Goal: Check status: Check status

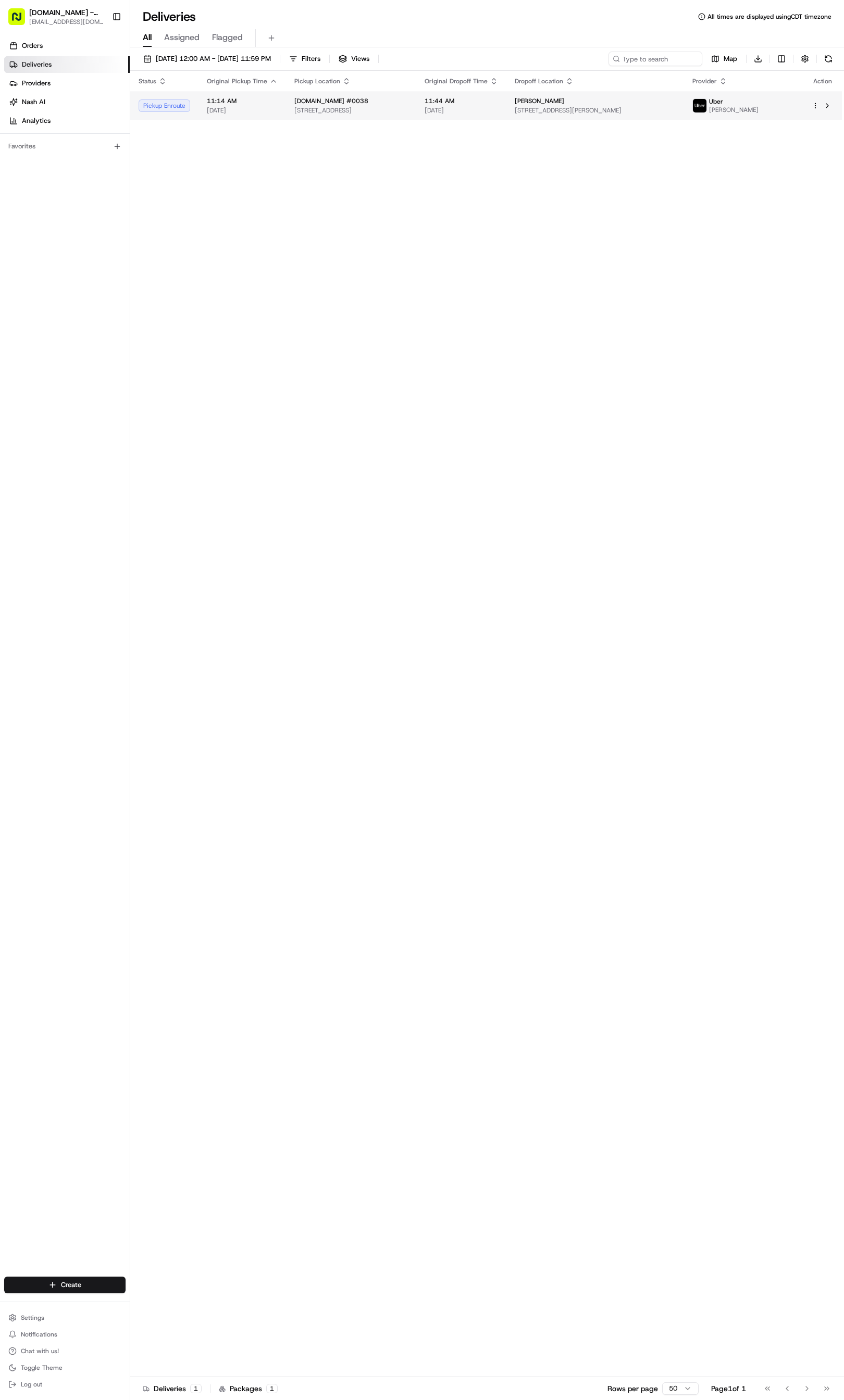
click at [173, 104] on div "Pickup Enroute" at bounding box center [165, 106] width 51 height 13
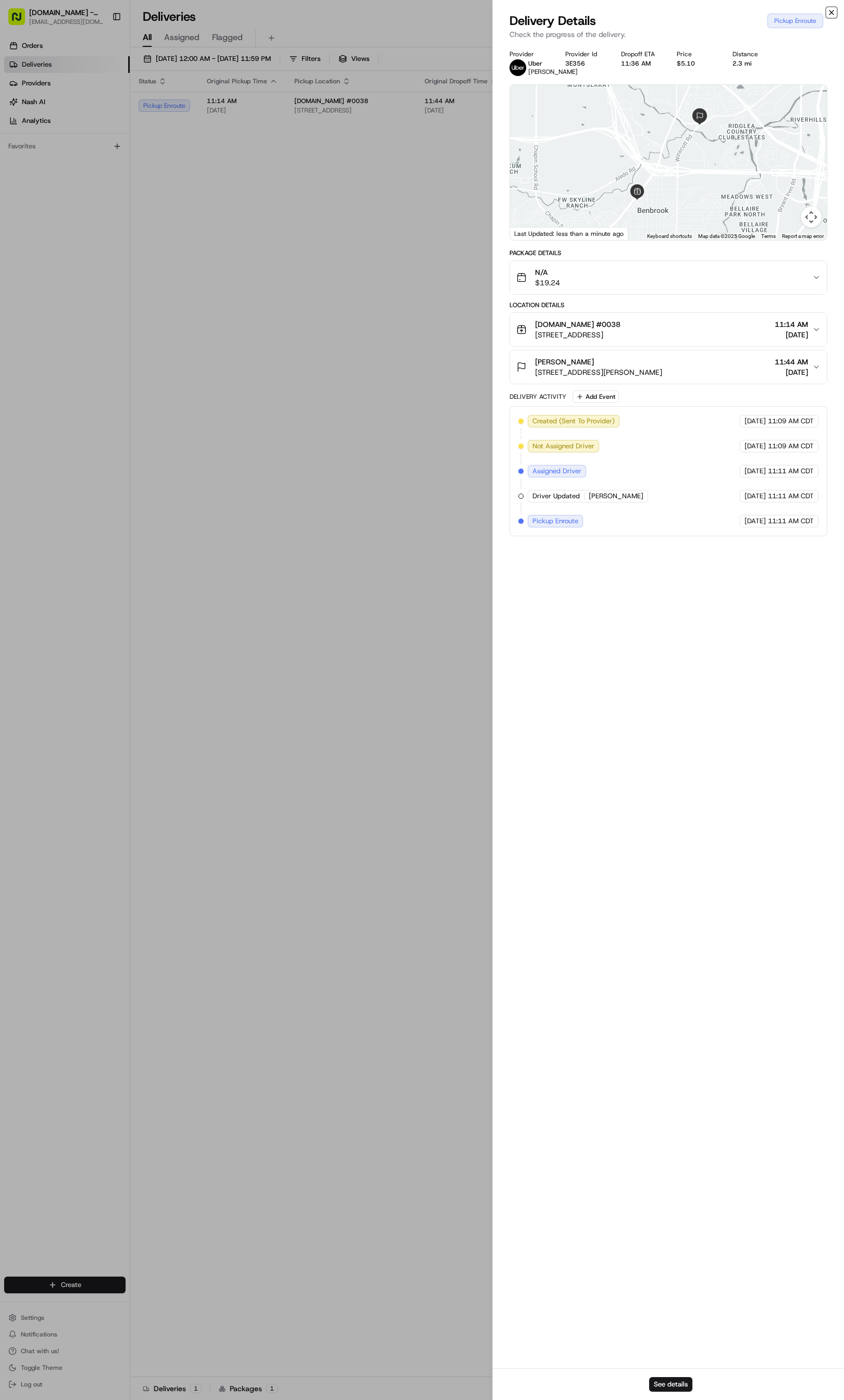
click at [827, 13] on icon "button" at bounding box center [831, 13] width 9 height 9
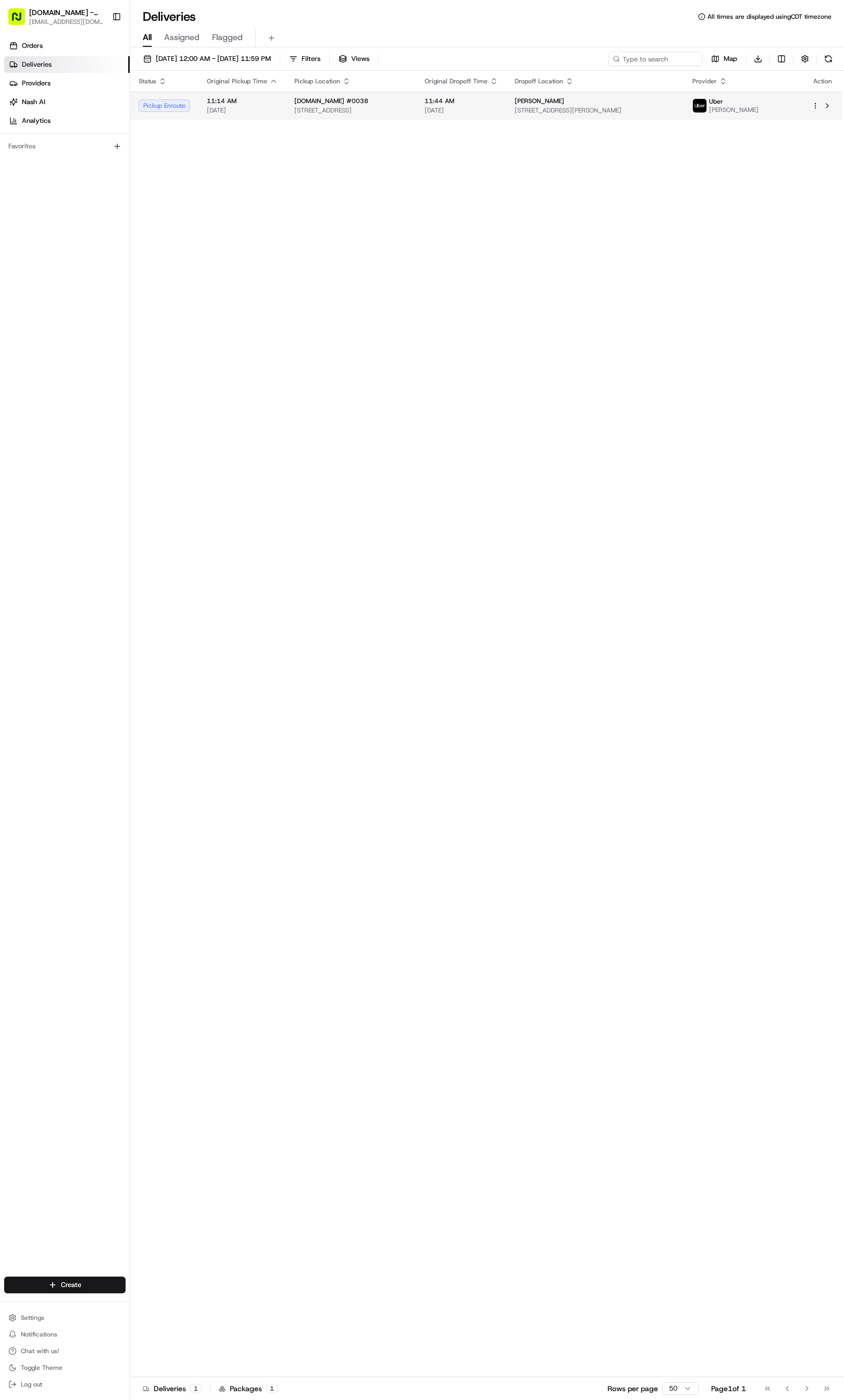
click at [814, 107] on html "[DOMAIN_NAME] - Benbrook [EMAIL_ADDRESS][DOMAIN_NAME] Toggle Sidebar Orders Del…" at bounding box center [422, 700] width 844 height 1400
click at [743, 245] on div "Cancel C" at bounding box center [786, 245] width 113 height 18
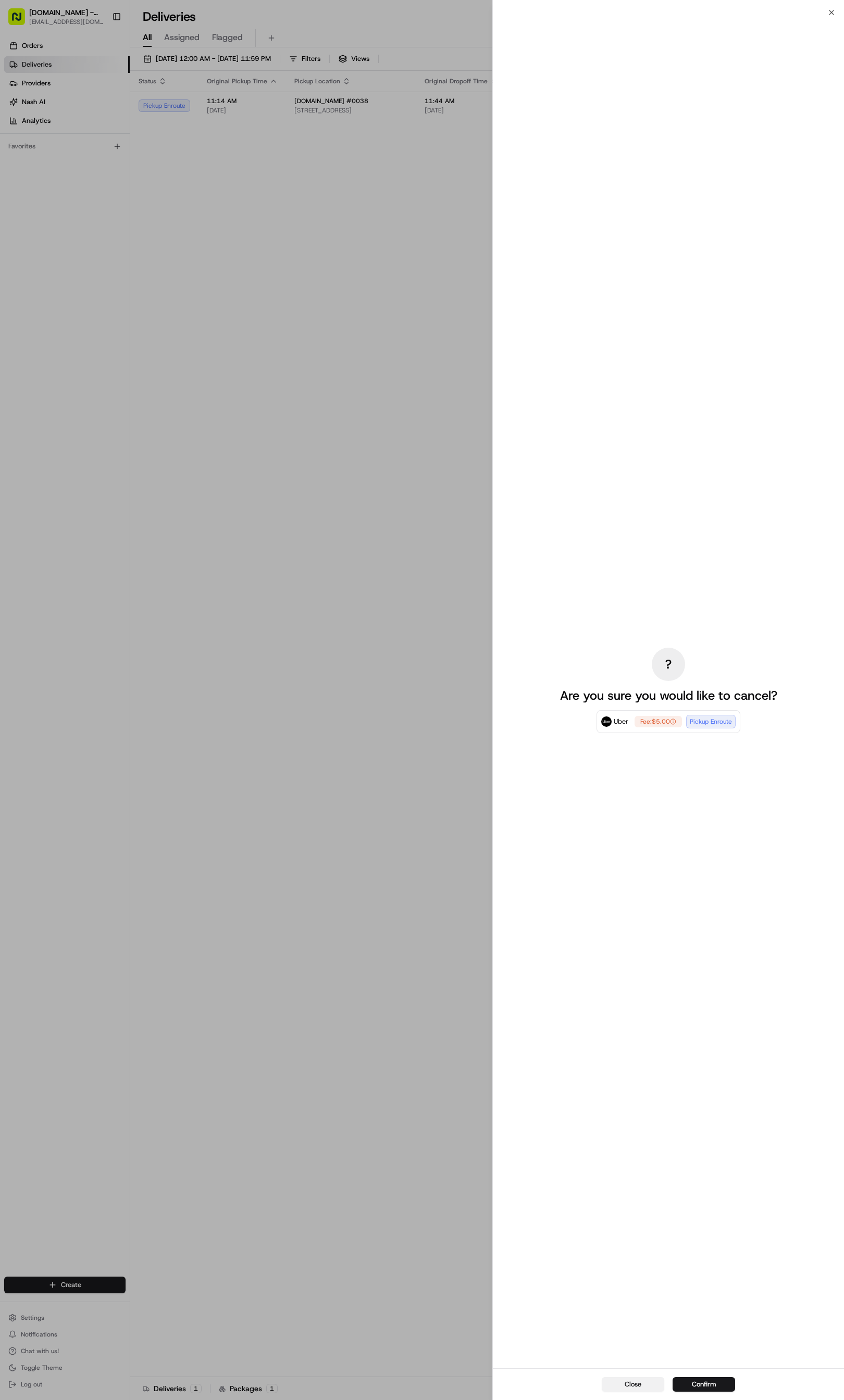
click at [626, 1384] on button "Close" at bounding box center [633, 1384] width 62 height 14
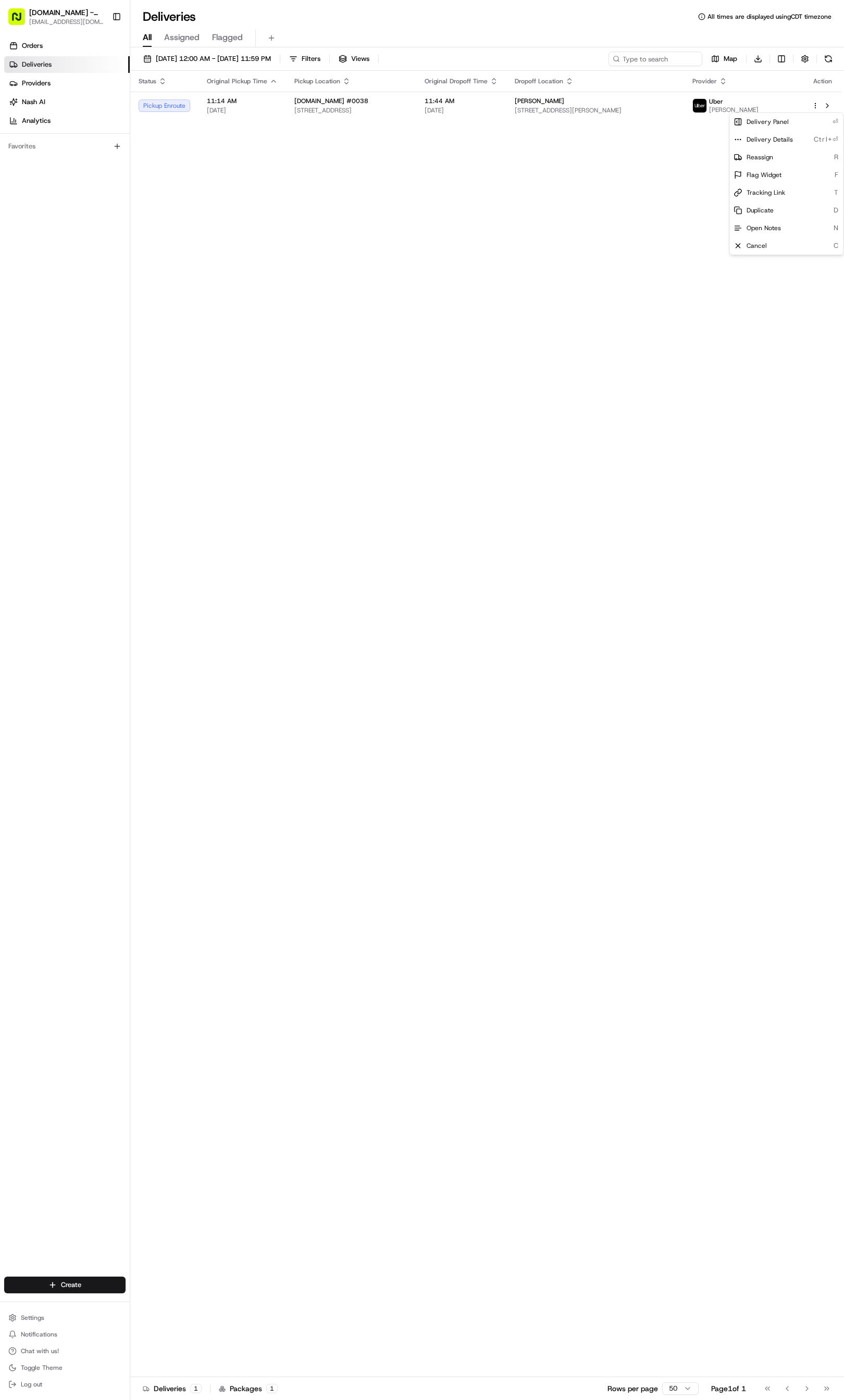
click at [441, 533] on div "Status Original Pickup Time Pickup Location Original Dropoff Time Dropoff Locat…" at bounding box center [486, 723] width 712 height 1306
click at [191, 100] on td "Pickup Enroute" at bounding box center [165, 106] width 68 height 28
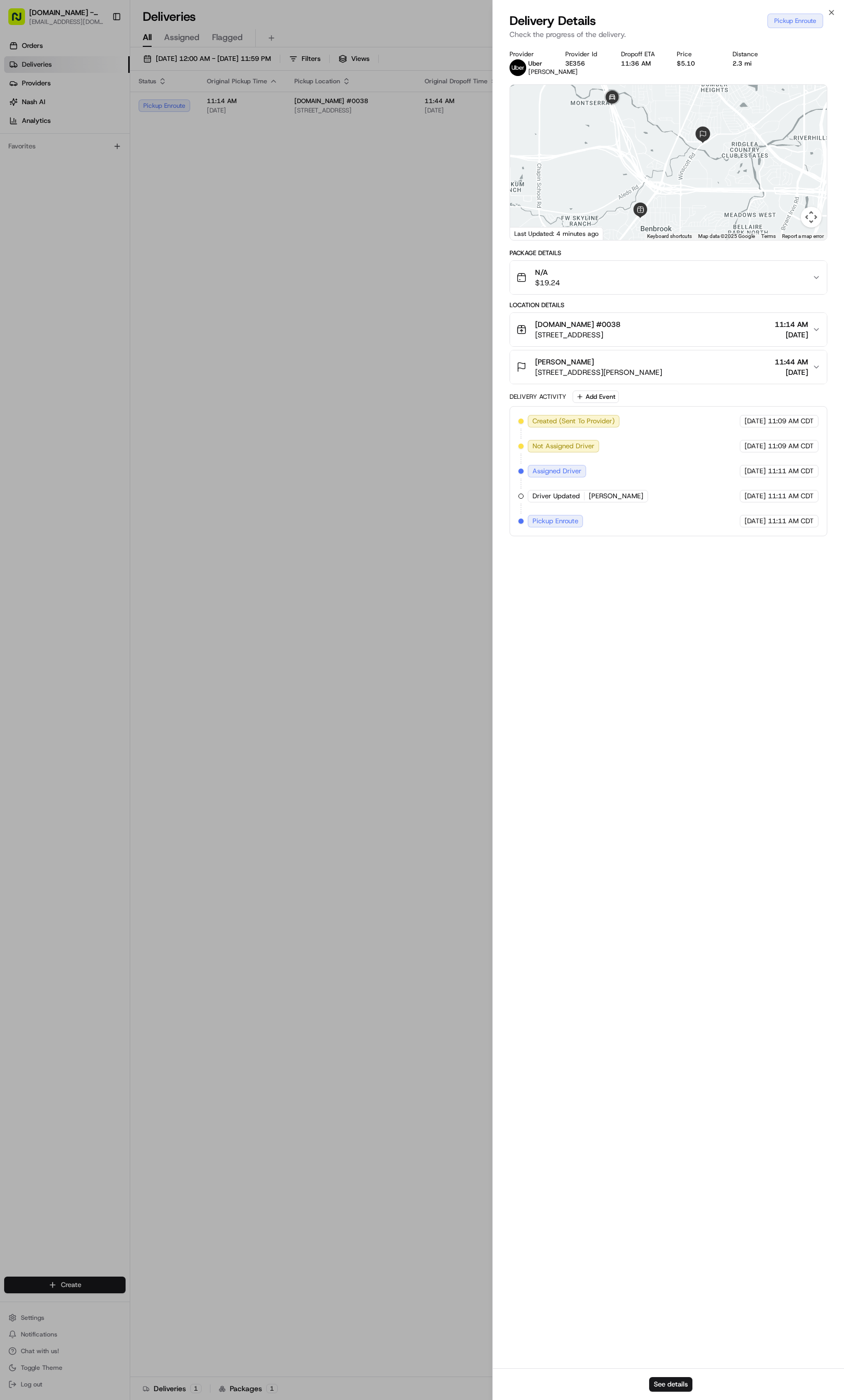
drag, startPoint x: 671, startPoint y: 174, endPoint x: 692, endPoint y: 142, distance: 38.3
click at [692, 142] on div at bounding box center [668, 163] width 316 height 155
drag, startPoint x: 677, startPoint y: 210, endPoint x: 701, endPoint y: 278, distance: 72.1
click at [701, 278] on div "Provider [PERSON_NAME] Provider Id 3E356 Dropoff ETA 11:36 AM Price $5.10 Dista…" at bounding box center [668, 293] width 318 height 487
drag, startPoint x: 655, startPoint y: 158, endPoint x: 621, endPoint y: 58, distance: 105.6
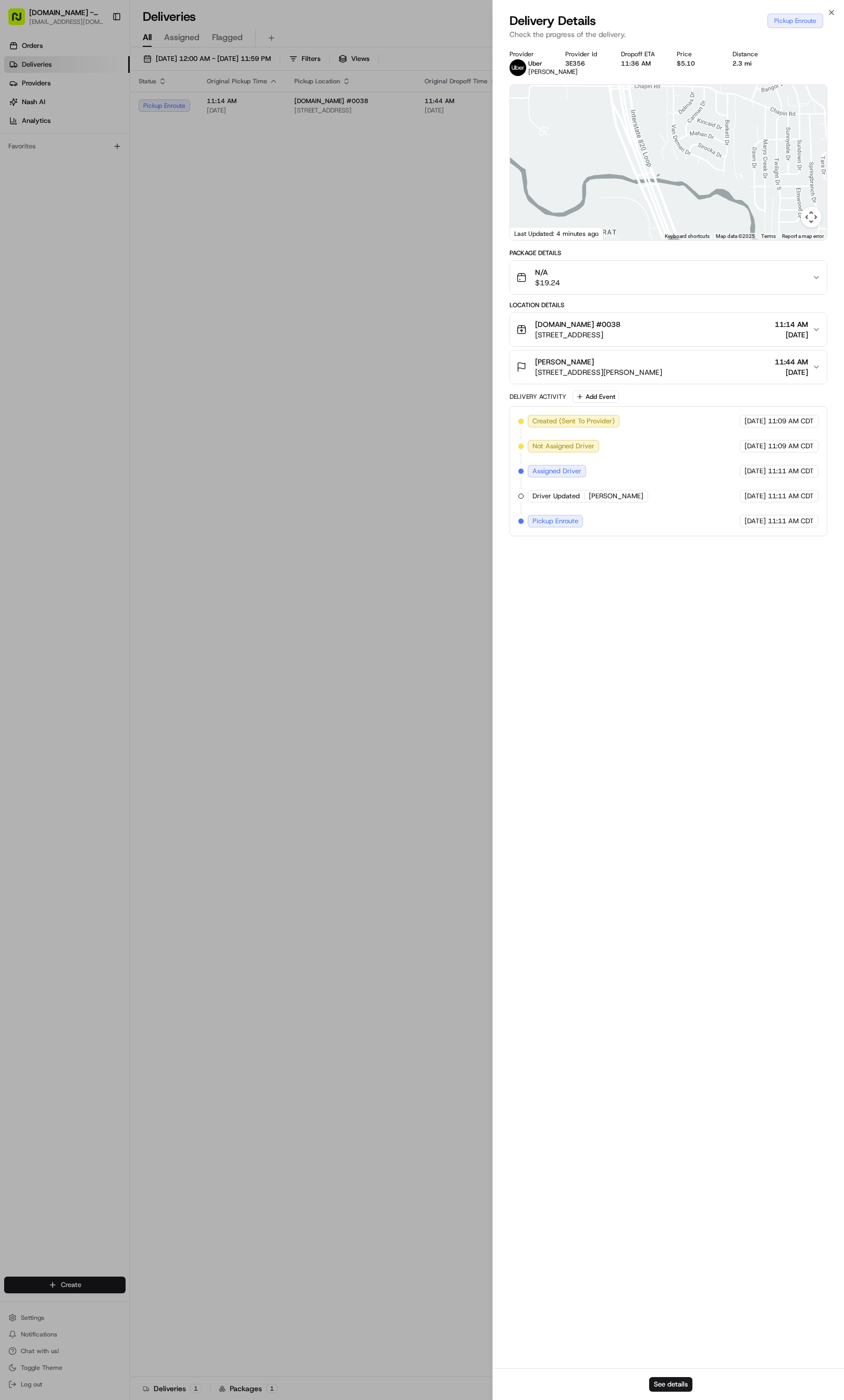
click at [621, 58] on div "Provider [PERSON_NAME] Provider Id 3E356 Dropoff ETA 11:36 AM Price $5.10 Dista…" at bounding box center [668, 293] width 318 height 487
drag, startPoint x: 639, startPoint y: 166, endPoint x: 622, endPoint y: 375, distance: 209.7
click at [637, 417] on div "Provider [PERSON_NAME] Provider Id 3E356 Dropoff ETA 11:36 AM Price $5.10 Dista…" at bounding box center [668, 293] width 318 height 487
click at [656, 266] on div "Provider [PERSON_NAME] Provider Id 3E356 Dropoff ETA 11:36 AM Price $5.10 Dista…" at bounding box center [668, 293] width 318 height 487
click at [832, 11] on icon "button" at bounding box center [831, 13] width 9 height 9
